Goal: Find specific page/section: Find specific page/section

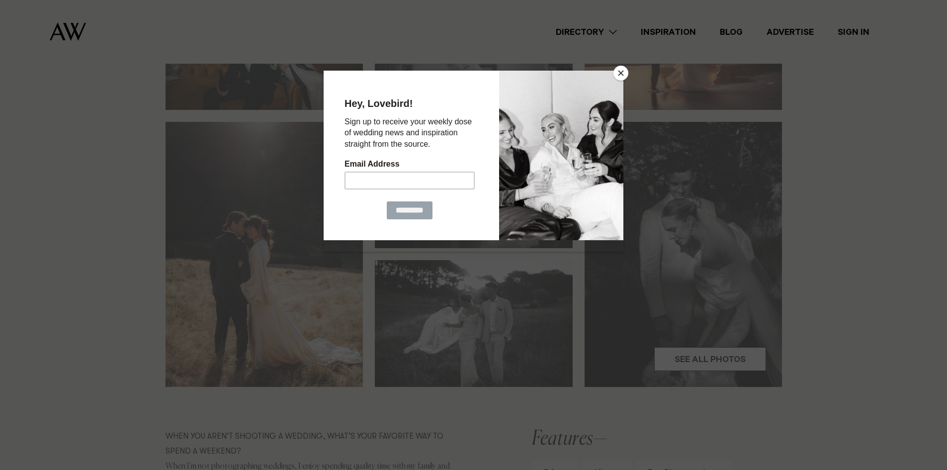
scroll to position [448, 0]
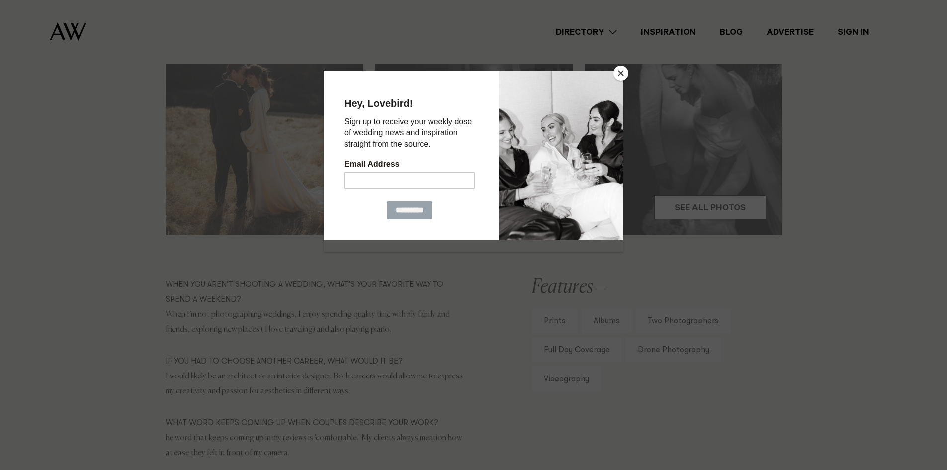
click at [620, 74] on button "Close" at bounding box center [621, 73] width 15 height 15
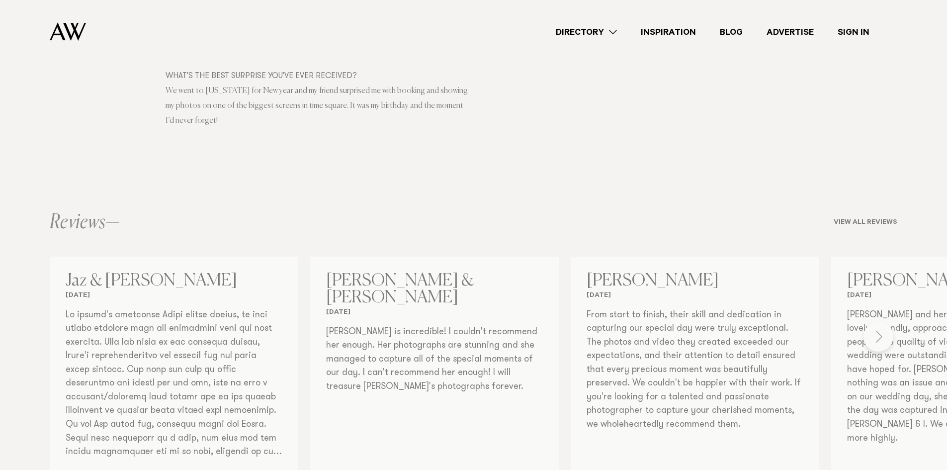
scroll to position [995, 0]
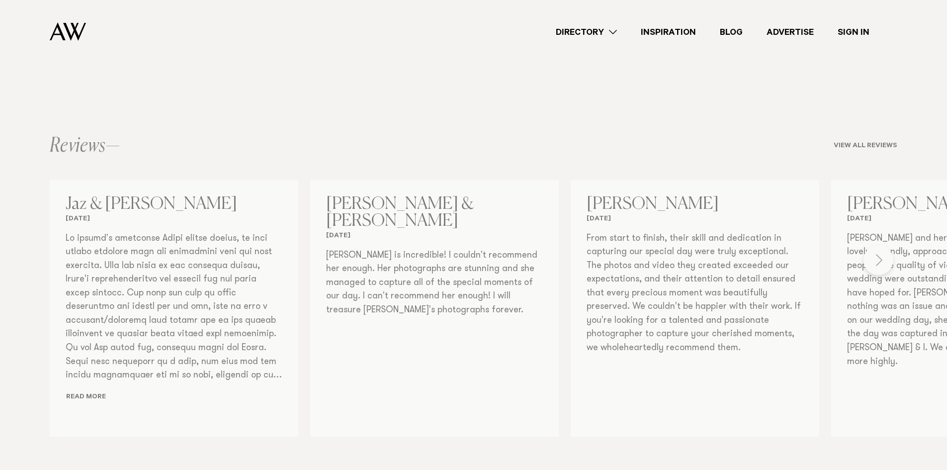
click at [873, 258] on div "Photographers [PERSON_NAME] Photo + Video Share Copy Link Email twitter" at bounding box center [473, 61] width 947 height 1772
click at [884, 259] on div "Photographers [PERSON_NAME] Photo + Video Share Copy Link Email twitter" at bounding box center [473, 61] width 947 height 1772
click at [879, 262] on div "Photographers [PERSON_NAME] Photo + Video Share Copy Link Email twitter" at bounding box center [473, 61] width 947 height 1772
click at [879, 258] on div "Photographers [PERSON_NAME] Photo + Video Share Copy Link Email twitter" at bounding box center [473, 61] width 947 height 1772
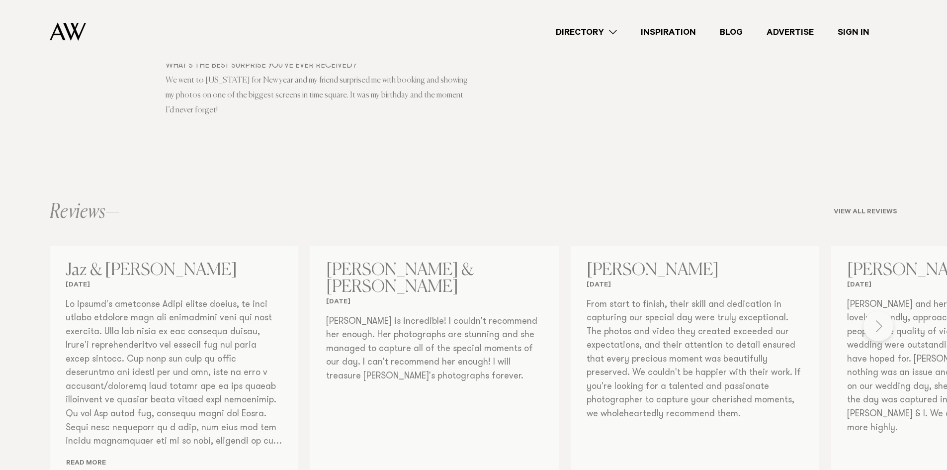
scroll to position [1044, 0]
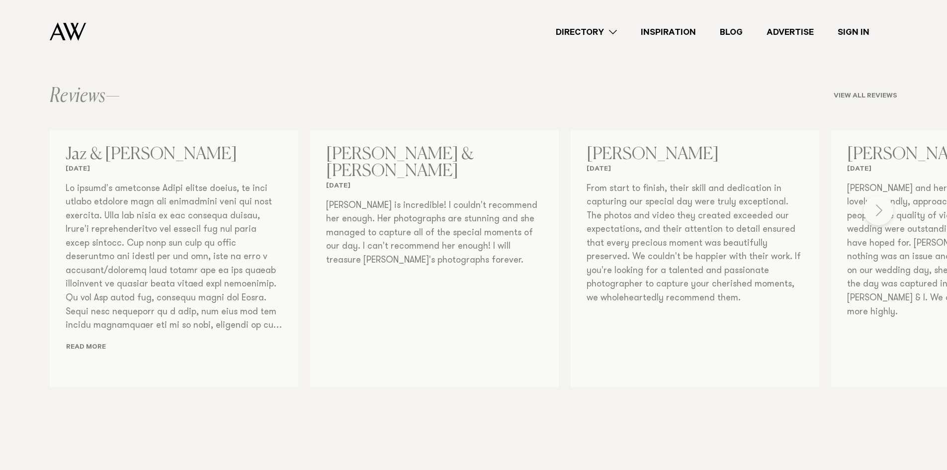
click at [895, 269] on div "Photographers [PERSON_NAME] Photo + Video Share Copy Link Email twitter" at bounding box center [473, 11] width 947 height 1772
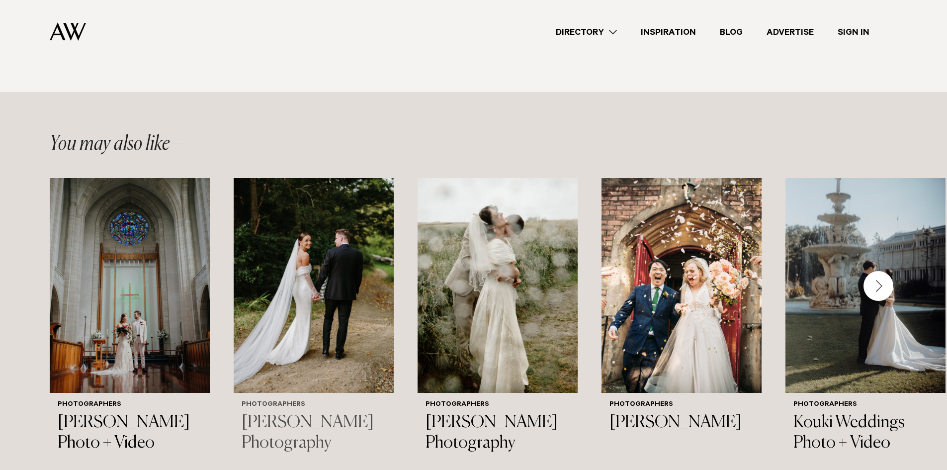
scroll to position [1939, 0]
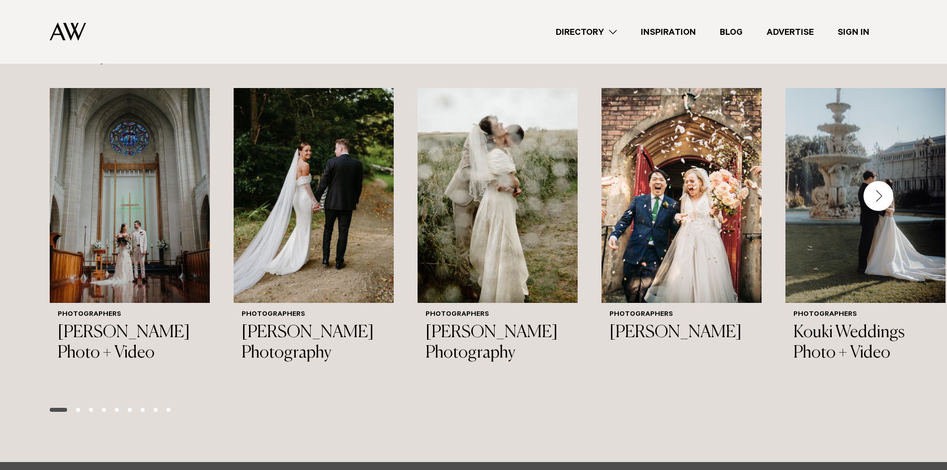
click at [881, 181] on div "Next slide" at bounding box center [879, 196] width 30 height 30
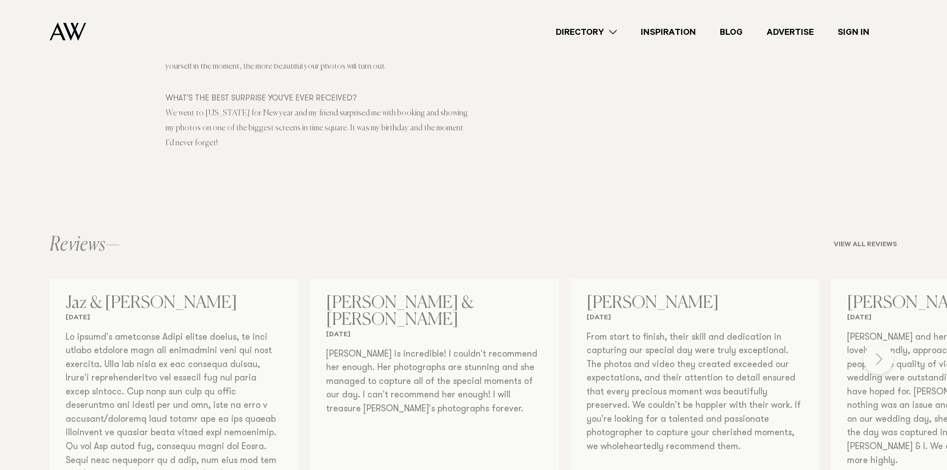
scroll to position [895, 0]
click at [882, 356] on div "Photographers [PERSON_NAME] Photo + Video Share Copy Link Email twitter" at bounding box center [473, 160] width 947 height 1772
click at [854, 244] on div "Photographers [PERSON_NAME] Photo + Video Share Copy Link Email twitter" at bounding box center [473, 160] width 947 height 1772
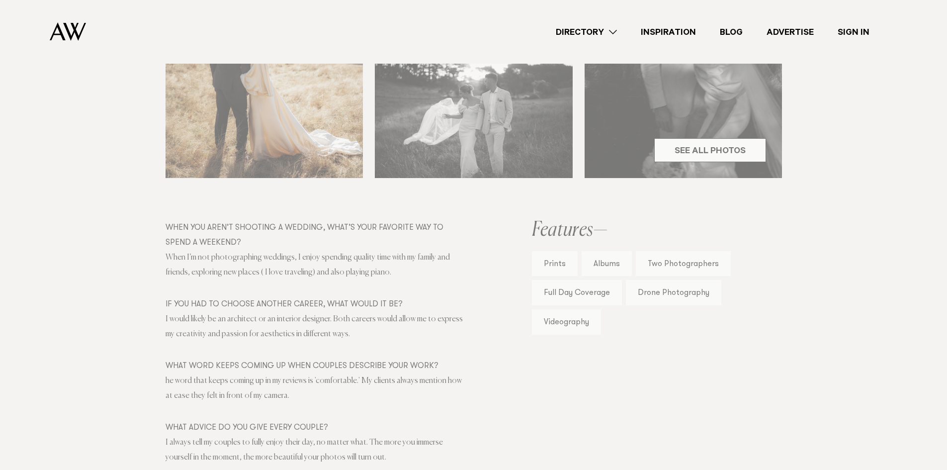
scroll to position [348, 0]
